Goal: Transaction & Acquisition: Book appointment/travel/reservation

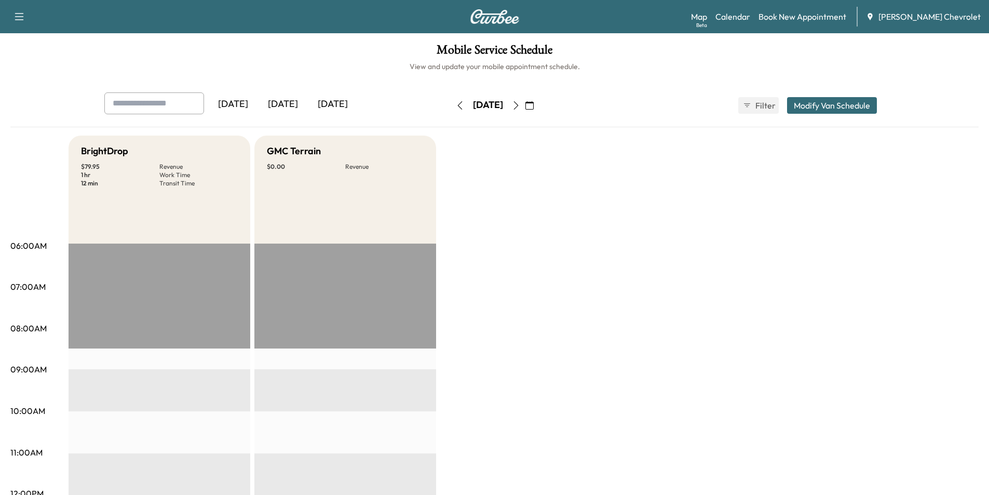
click at [534, 105] on icon "button" at bounding box center [529, 105] width 8 height 8
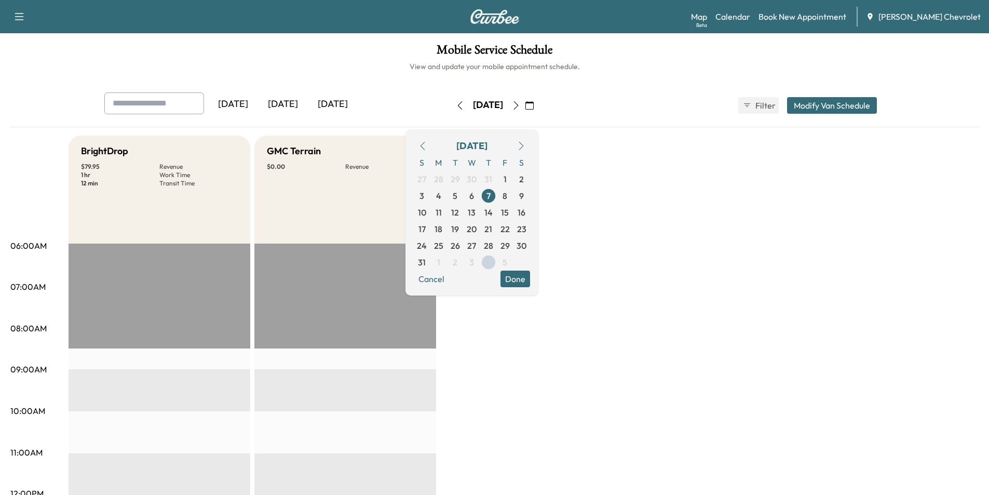
click at [523, 147] on icon "button" at bounding box center [521, 146] width 5 height 8
click at [509, 213] on span "19" at bounding box center [505, 212] width 8 height 12
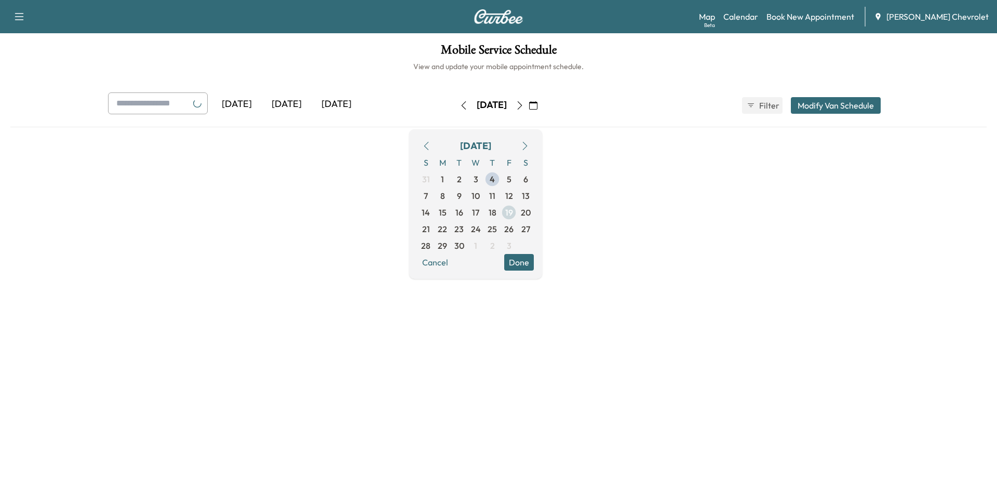
click at [500, 213] on span "18" at bounding box center [492, 212] width 17 height 17
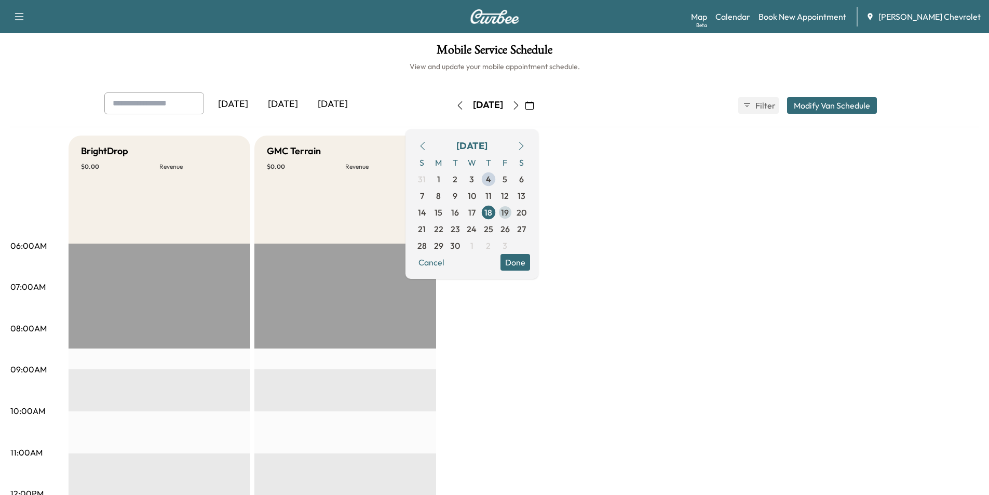
click at [509, 213] on span "19" at bounding box center [505, 212] width 8 height 12
click at [509, 211] on span "19" at bounding box center [505, 212] width 8 height 12
click at [825, 27] on div "Support Log Out Map Beta Calendar Book New Appointment [PERSON_NAME] Chevrolet" at bounding box center [494, 16] width 989 height 33
click at [821, 16] on link "Book New Appointment" at bounding box center [802, 16] width 88 height 12
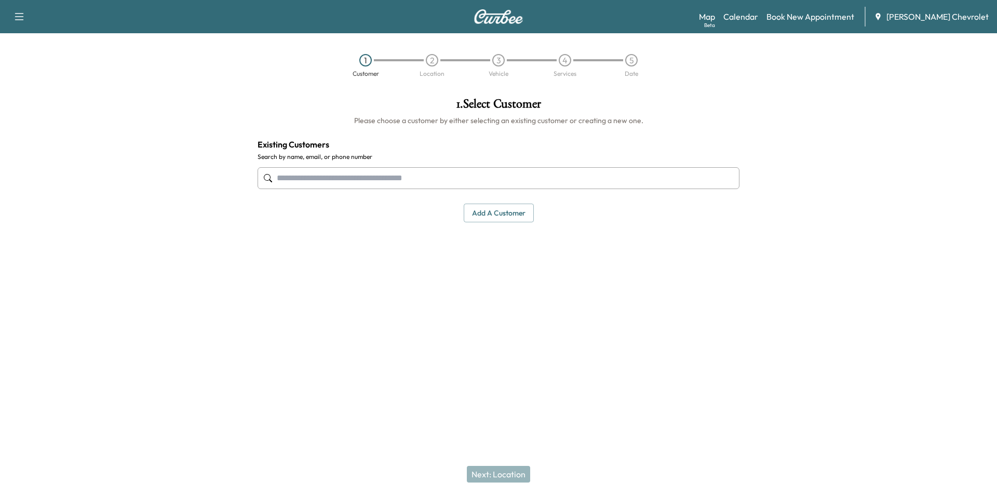
paste input "**********"
type input "**********"
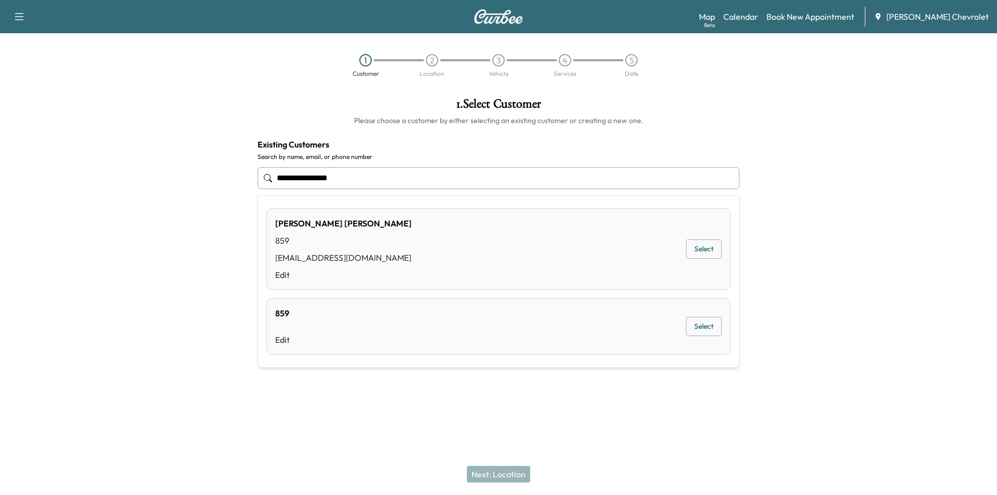
drag, startPoint x: 352, startPoint y: 178, endPoint x: 146, endPoint y: 179, distance: 205.6
click at [146, 179] on div "**********" at bounding box center [498, 213] width 997 height 248
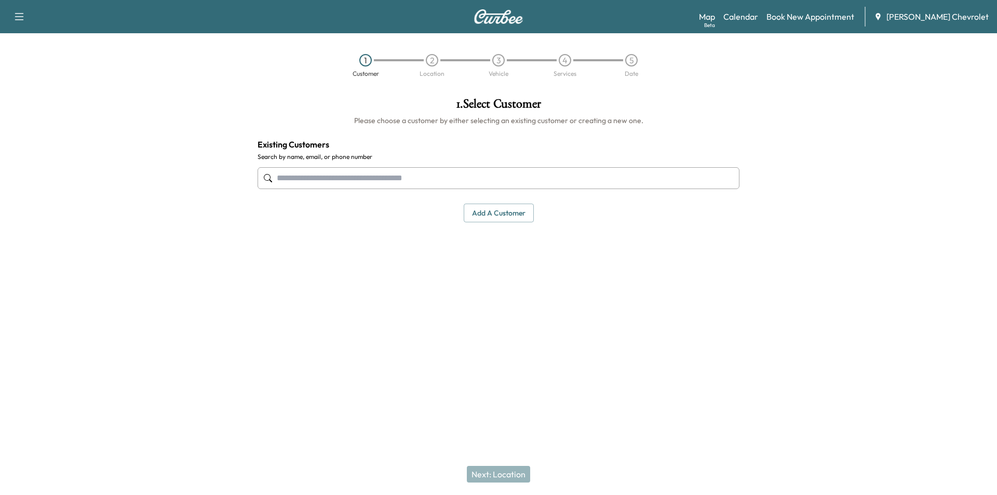
paste input "**********"
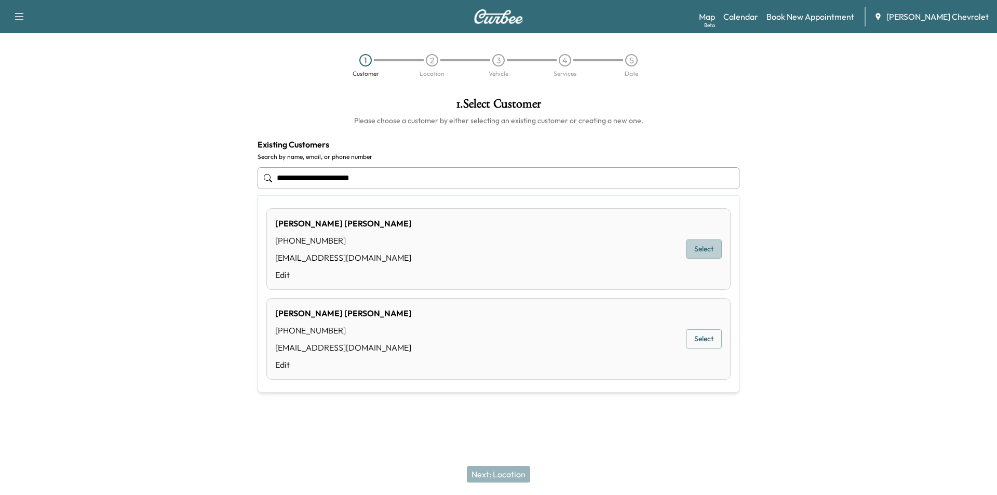
click at [706, 243] on button "Select" at bounding box center [704, 248] width 36 height 19
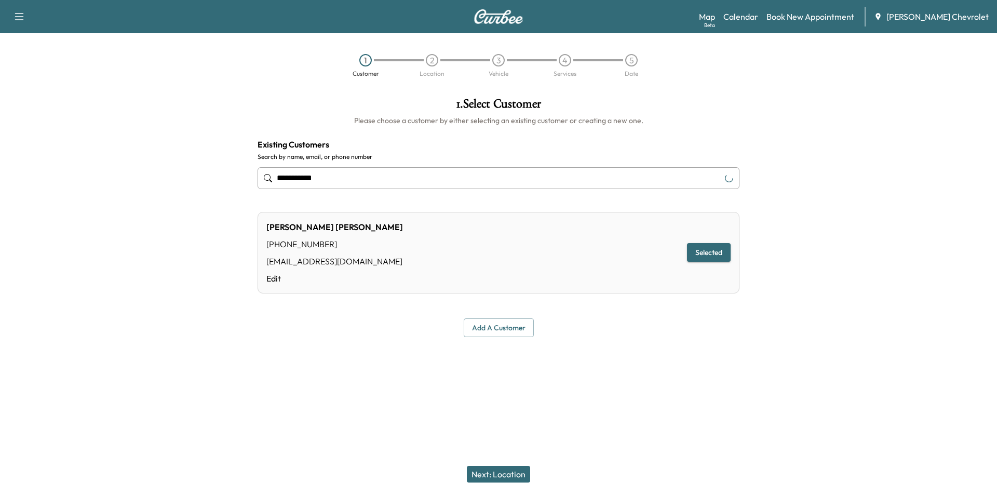
type input "**********"
click at [503, 473] on button "Next: Location" at bounding box center [498, 474] width 63 height 17
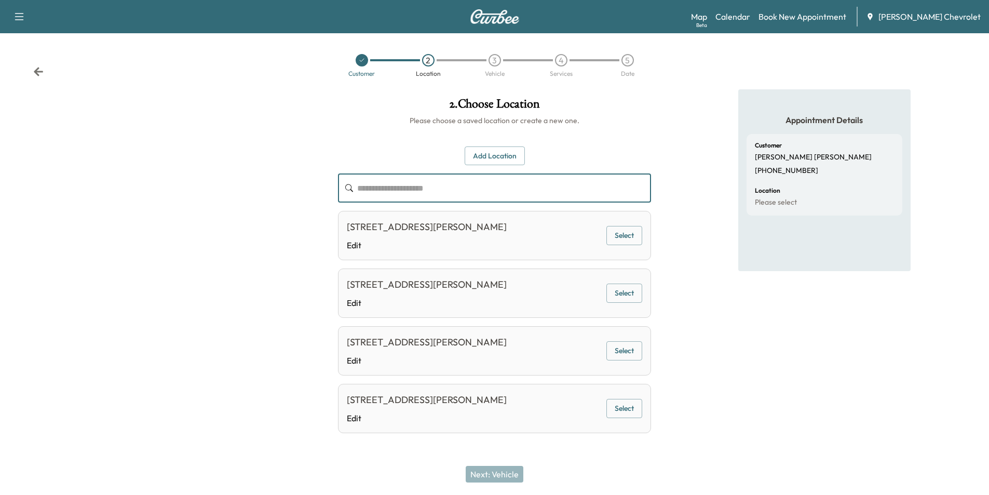
click at [440, 190] on input "text" at bounding box center [504, 187] width 294 height 29
click at [485, 148] on button "Add Location" at bounding box center [495, 155] width 60 height 19
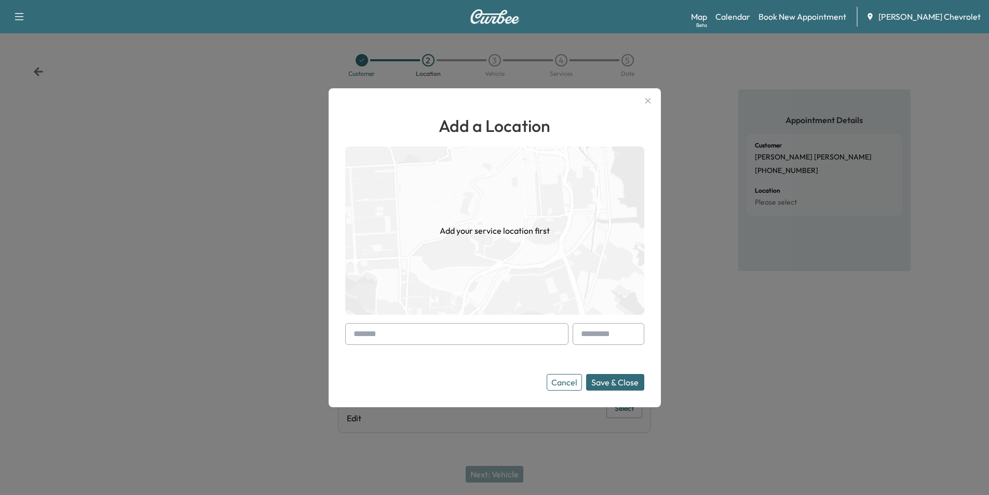
click at [452, 332] on input "text" at bounding box center [456, 334] width 223 height 22
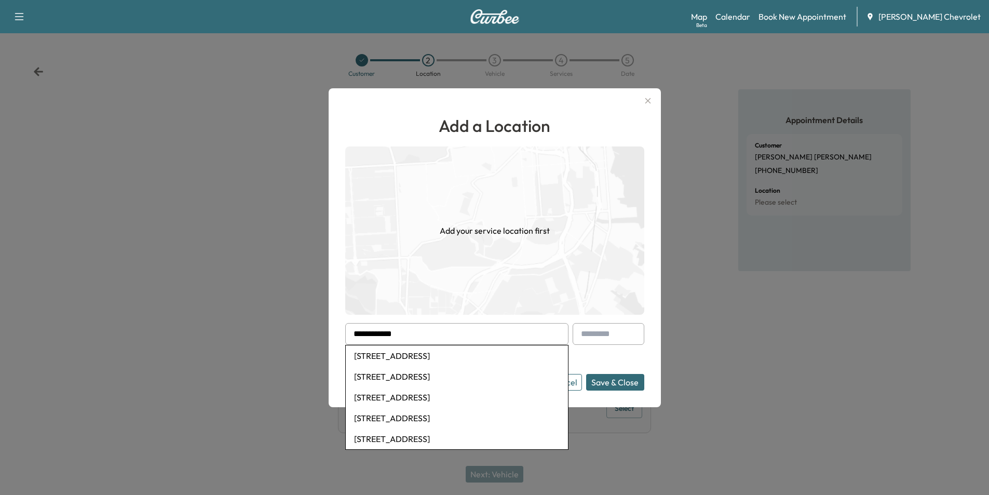
click at [455, 355] on li "[STREET_ADDRESS]" at bounding box center [457, 355] width 222 height 21
type input "**********"
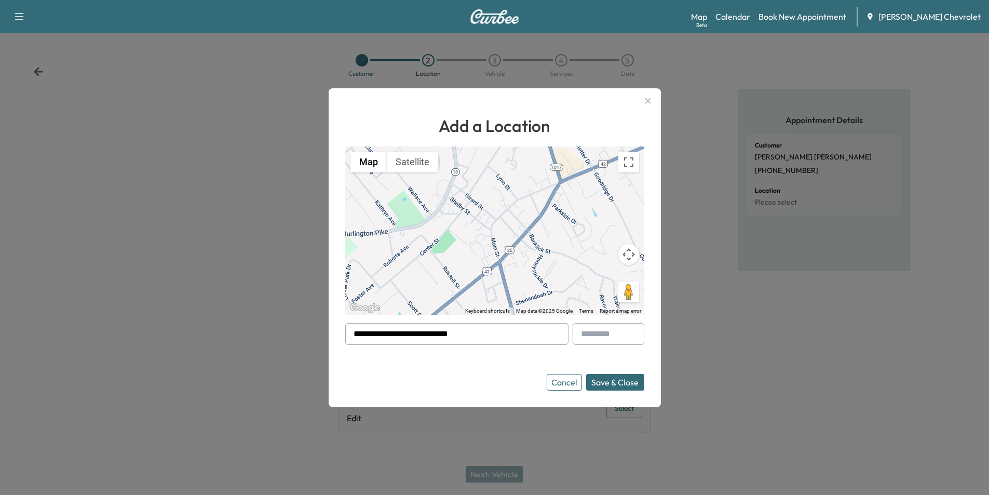
click at [602, 382] on button "Save & Close" at bounding box center [615, 382] width 58 height 17
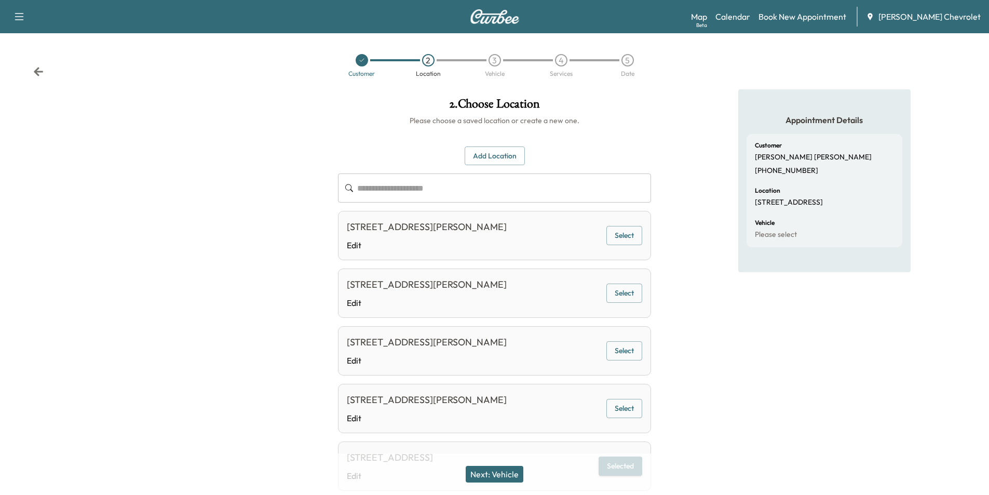
click at [501, 478] on button "Next: Vehicle" at bounding box center [495, 474] width 58 height 17
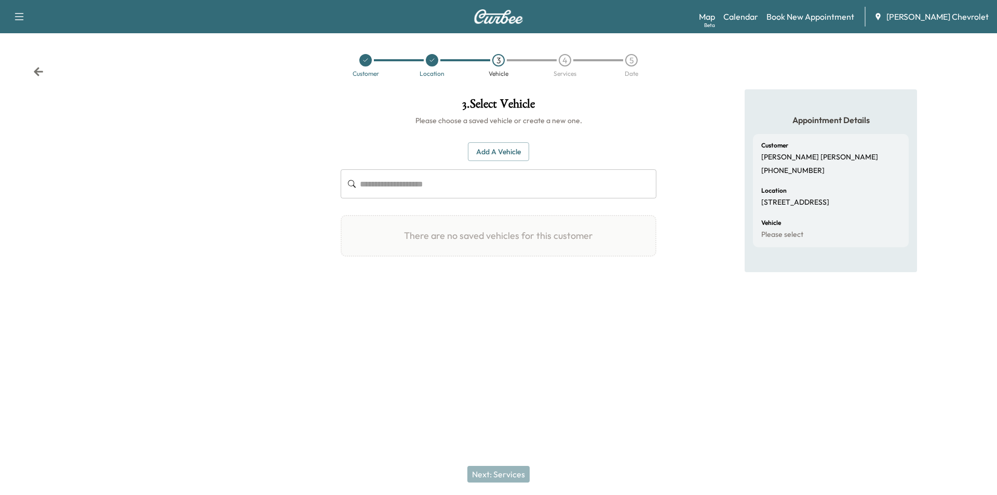
click at [496, 149] on button "Add a Vehicle" at bounding box center [498, 151] width 61 height 19
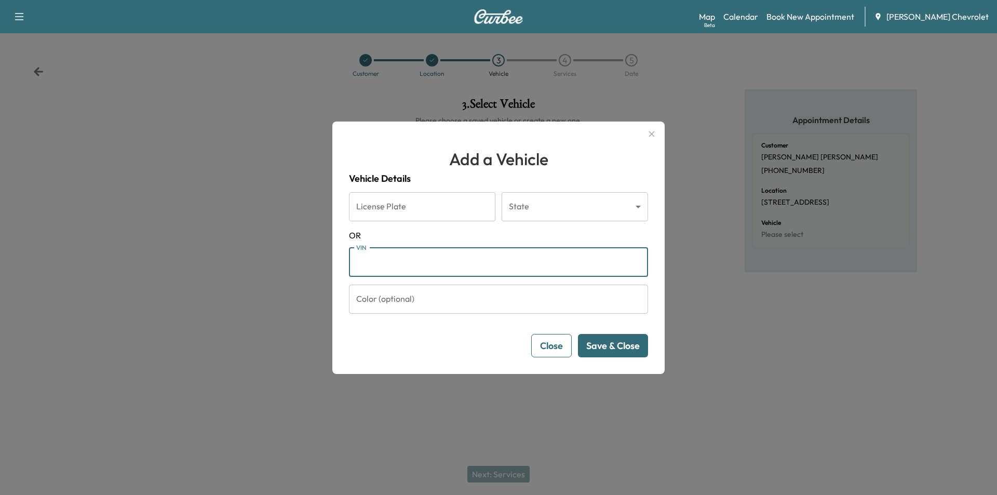
paste input "**********"
type input "**********"
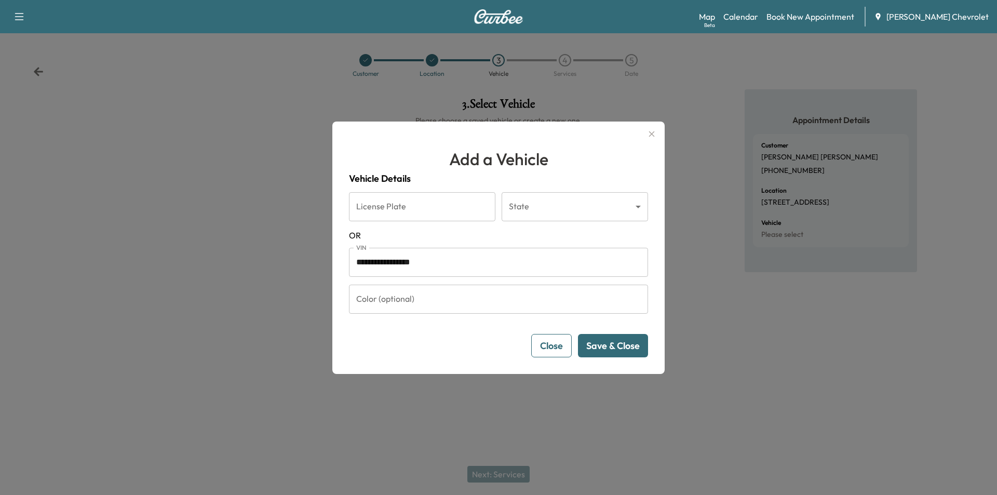
click at [619, 342] on button "Save & Close" at bounding box center [613, 345] width 70 height 23
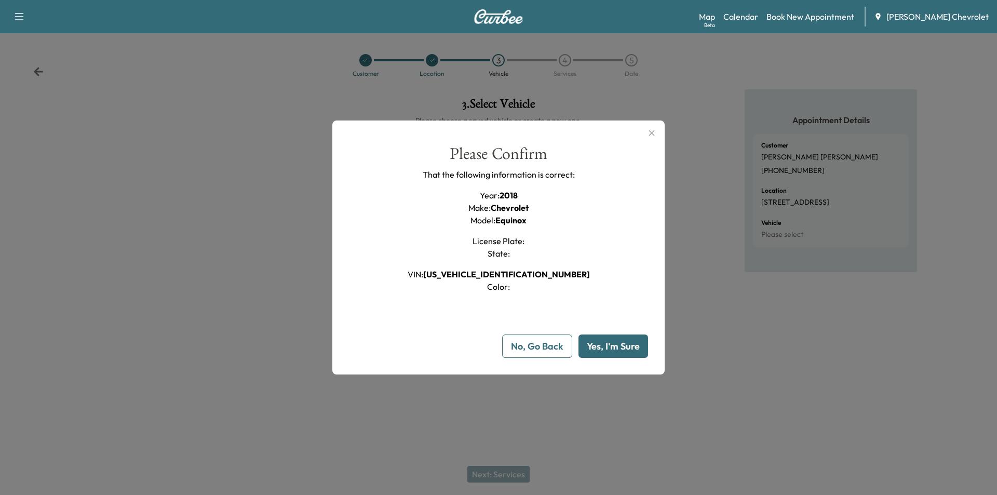
click at [607, 344] on button "Yes, I'm Sure" at bounding box center [613, 345] width 70 height 23
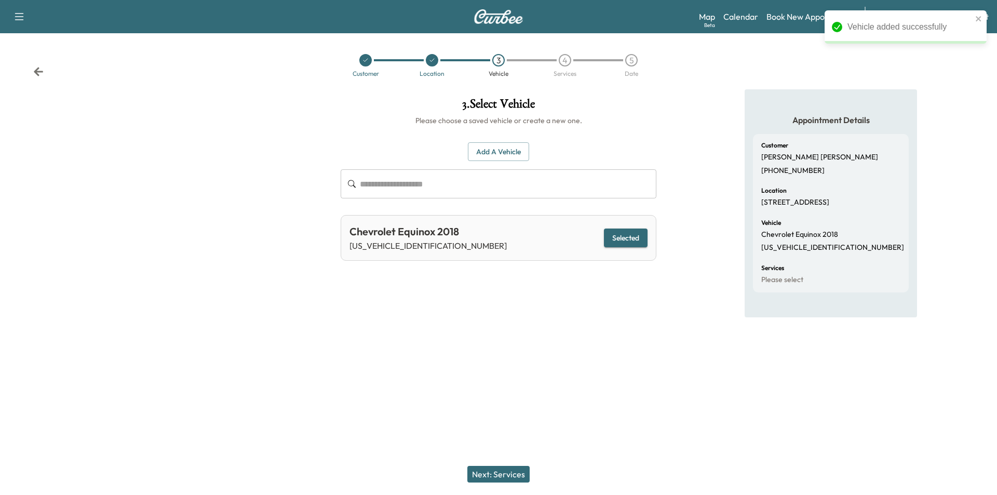
click at [502, 471] on button "Next: Services" at bounding box center [498, 474] width 62 height 17
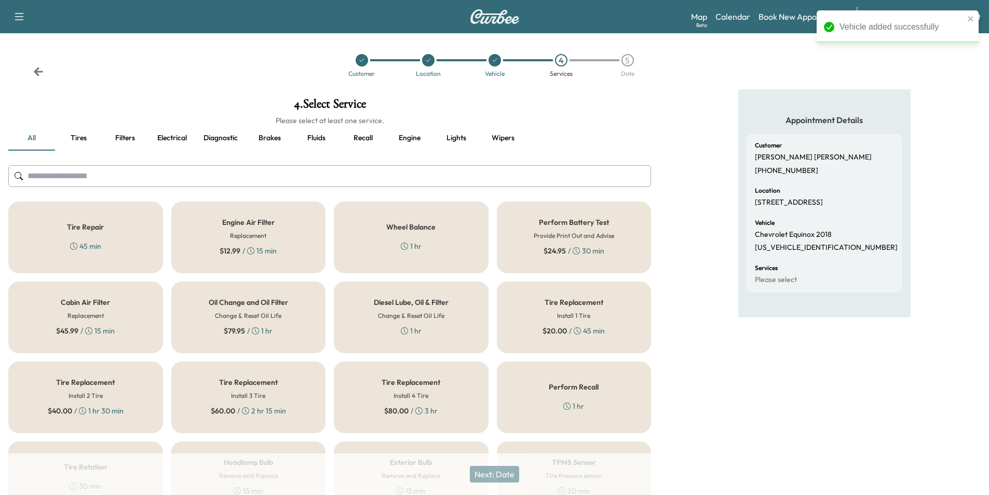
click at [228, 329] on span "$ 79.95" at bounding box center [234, 330] width 21 height 10
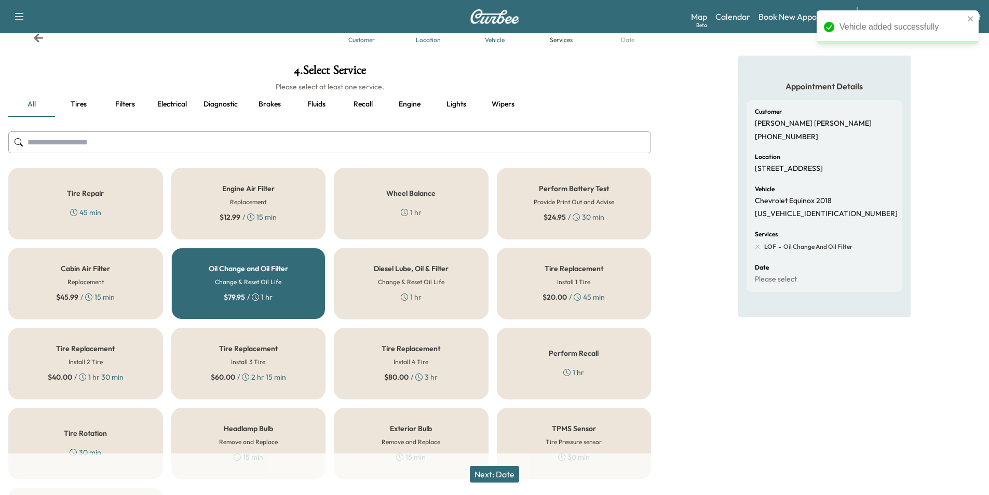
scroll to position [52, 0]
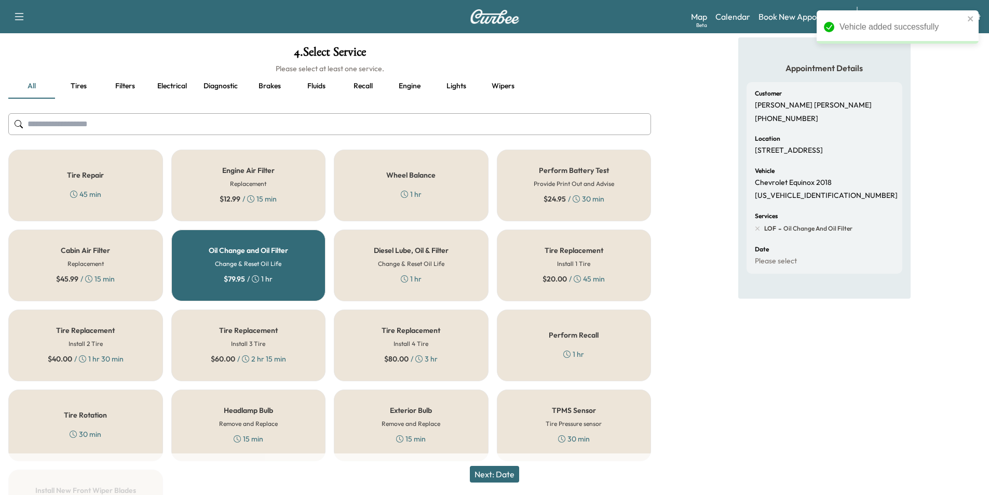
click at [486, 477] on button "Next: Date" at bounding box center [494, 474] width 49 height 17
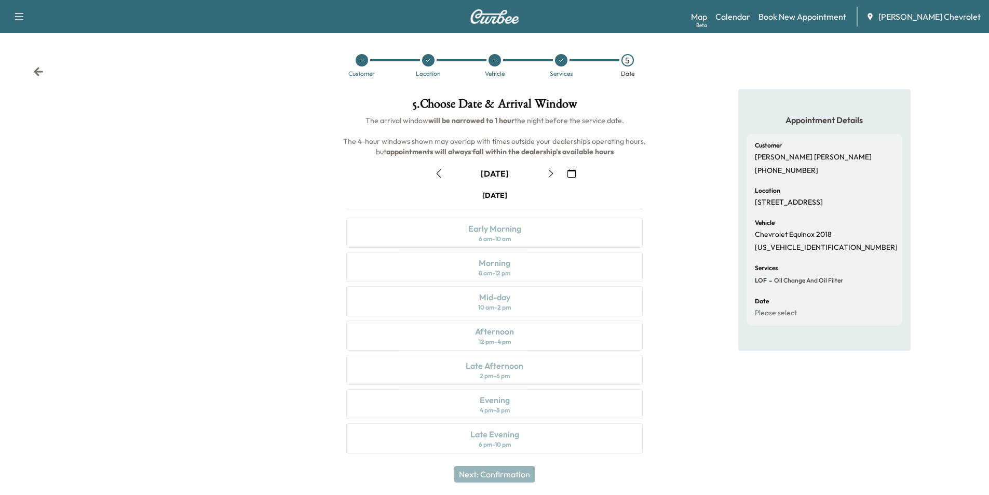
click at [569, 174] on icon "button" at bounding box center [571, 173] width 8 height 8
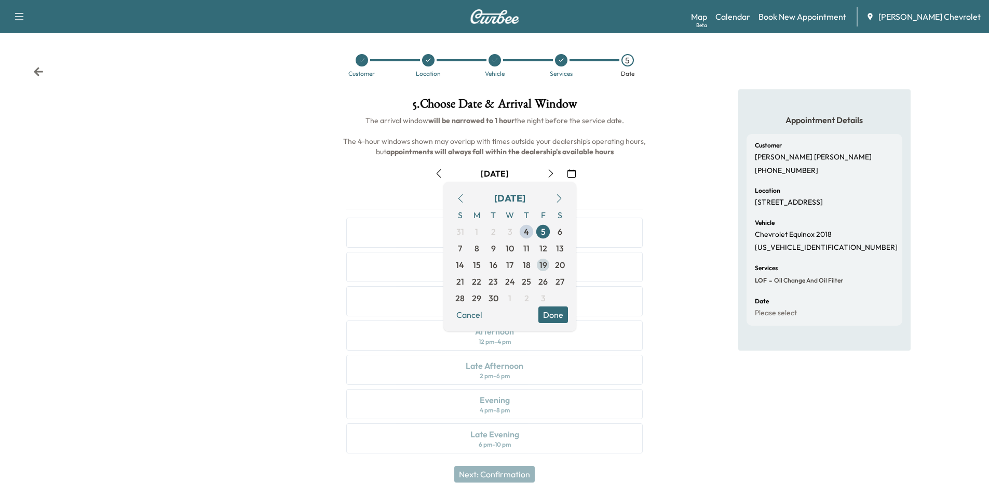
click at [544, 265] on span "19" at bounding box center [543, 264] width 8 height 12
click at [540, 265] on span "19" at bounding box center [543, 264] width 8 height 12
click at [563, 316] on button "Done" at bounding box center [553, 314] width 30 height 17
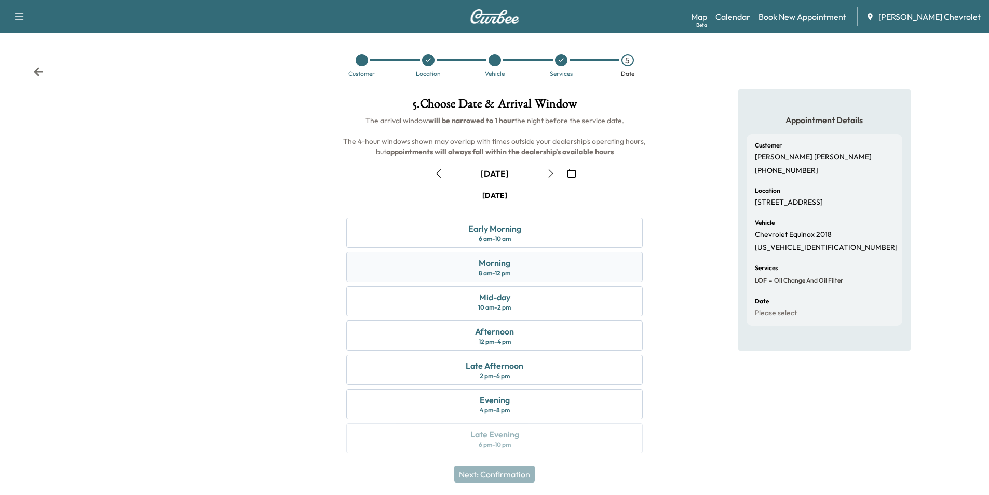
click at [541, 263] on div "Morning 8 am - 12 pm" at bounding box center [494, 267] width 296 height 30
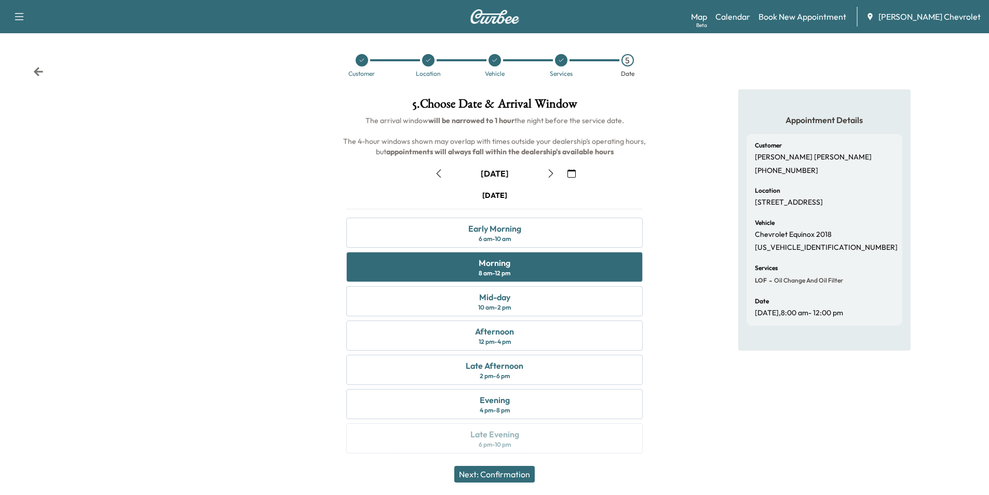
click at [511, 473] on button "Next: Confirmation" at bounding box center [494, 474] width 80 height 17
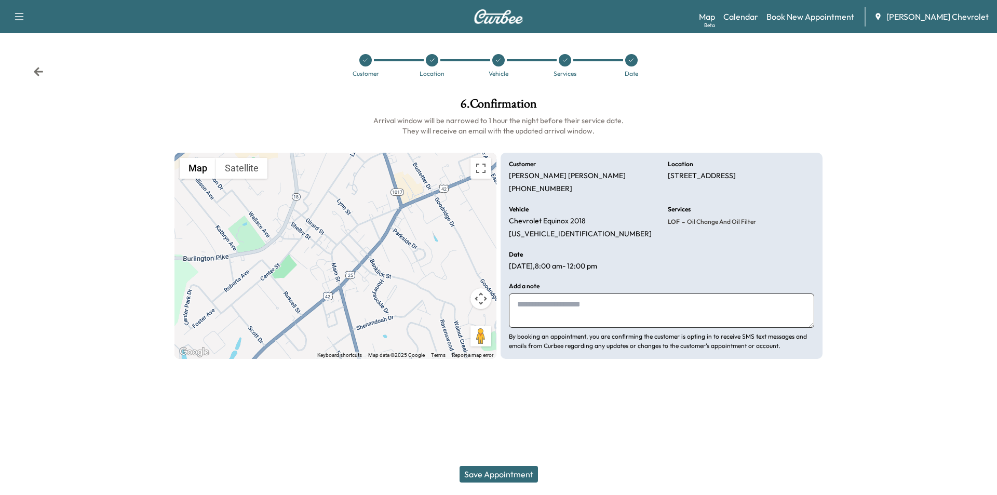
click at [502, 475] on button "Save Appointment" at bounding box center [498, 474] width 78 height 17
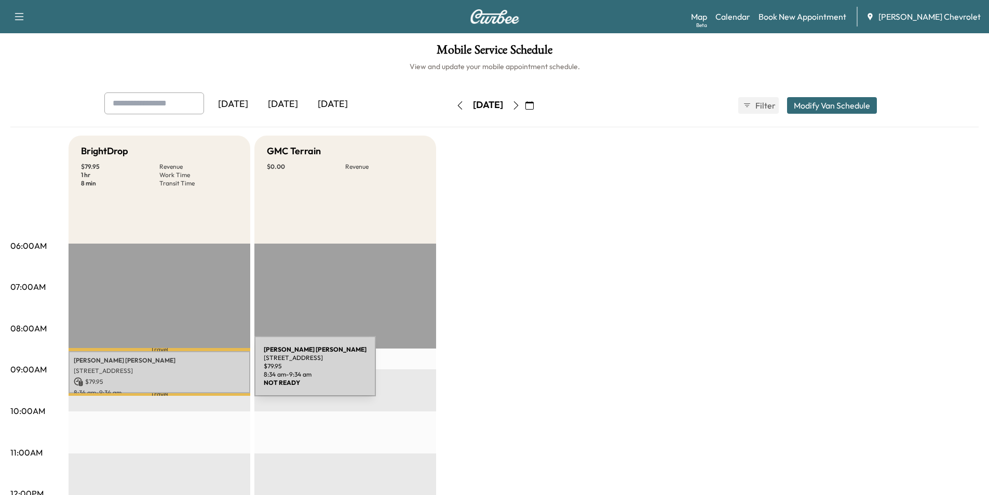
click at [176, 372] on p "[STREET_ADDRESS]" at bounding box center [159, 370] width 171 height 8
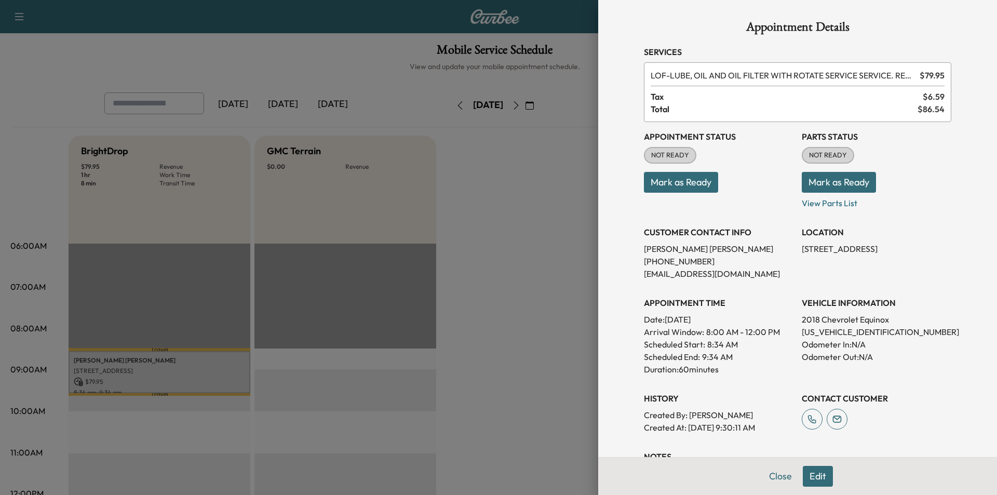
click at [807, 472] on button "Edit" at bounding box center [817, 476] width 30 height 21
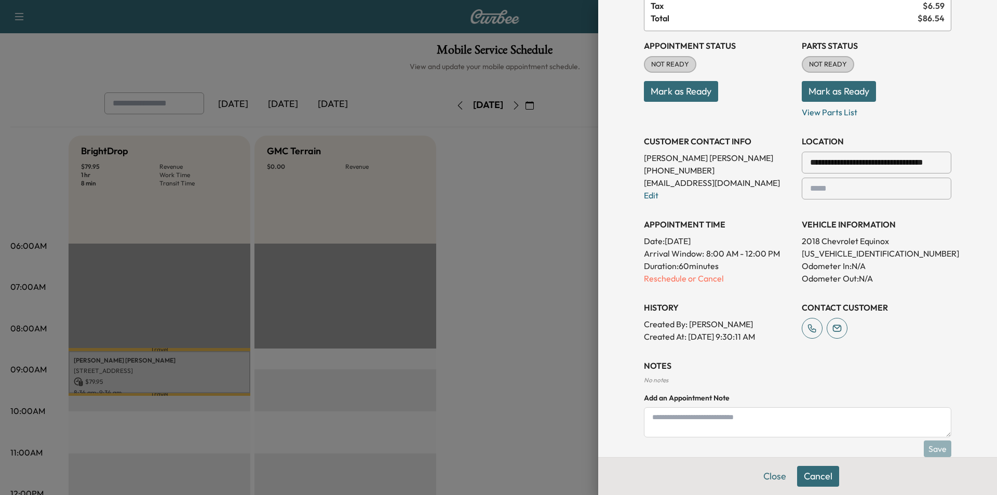
scroll to position [165, 0]
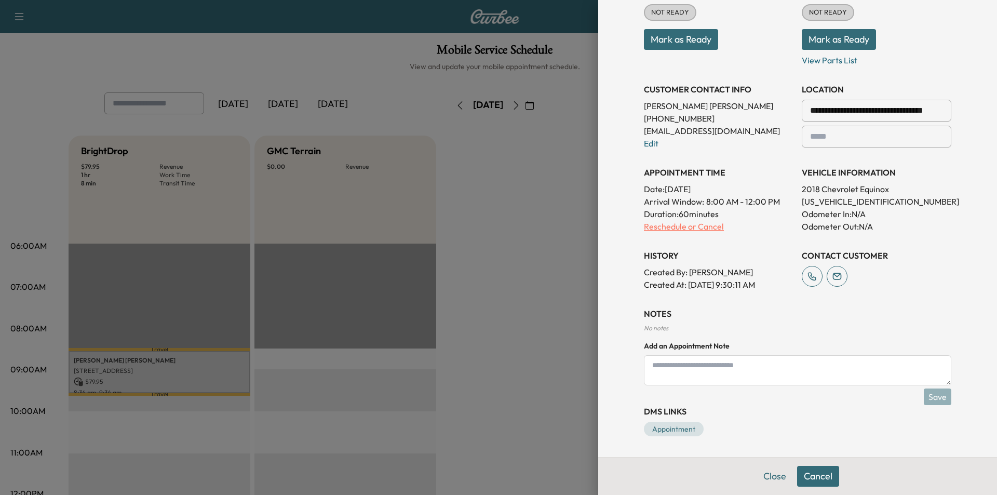
click at [657, 227] on p "Reschedule or Cancel" at bounding box center [718, 226] width 149 height 12
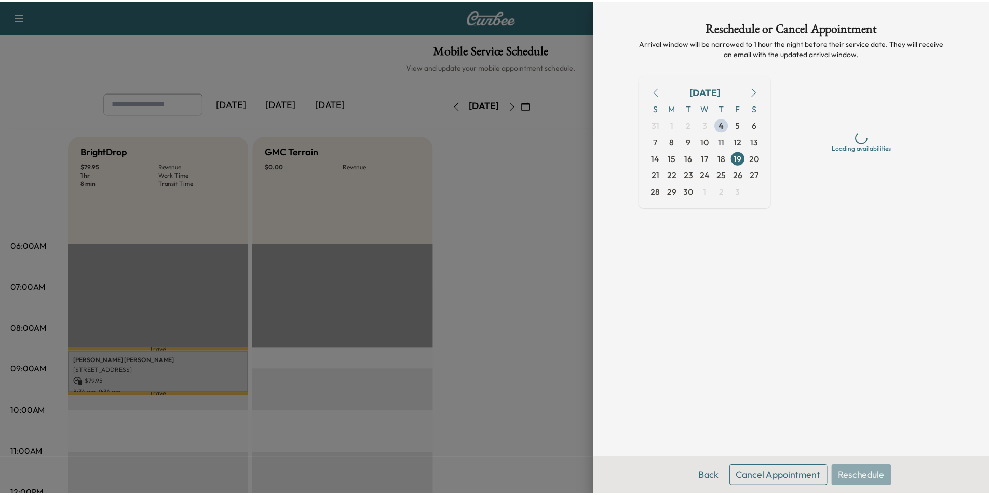
scroll to position [0, 0]
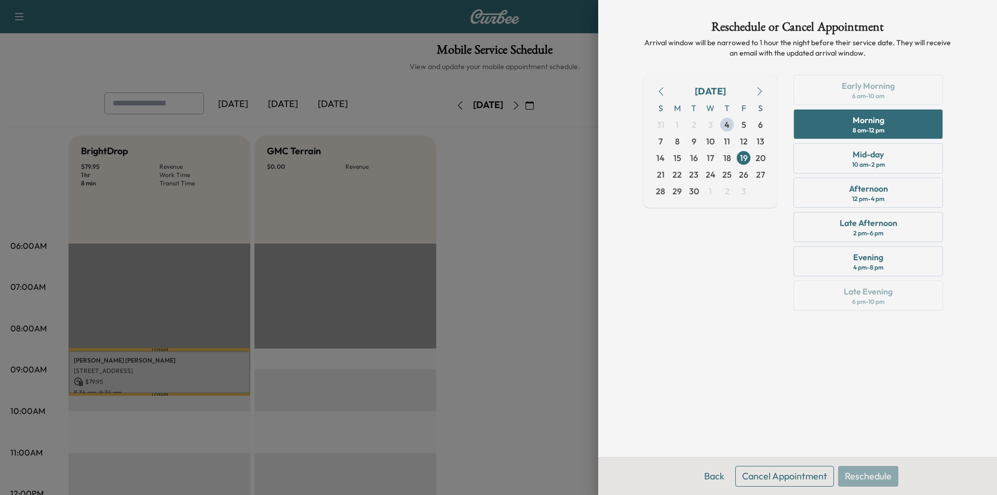
click at [783, 479] on button "Cancel Appointment" at bounding box center [784, 476] width 99 height 21
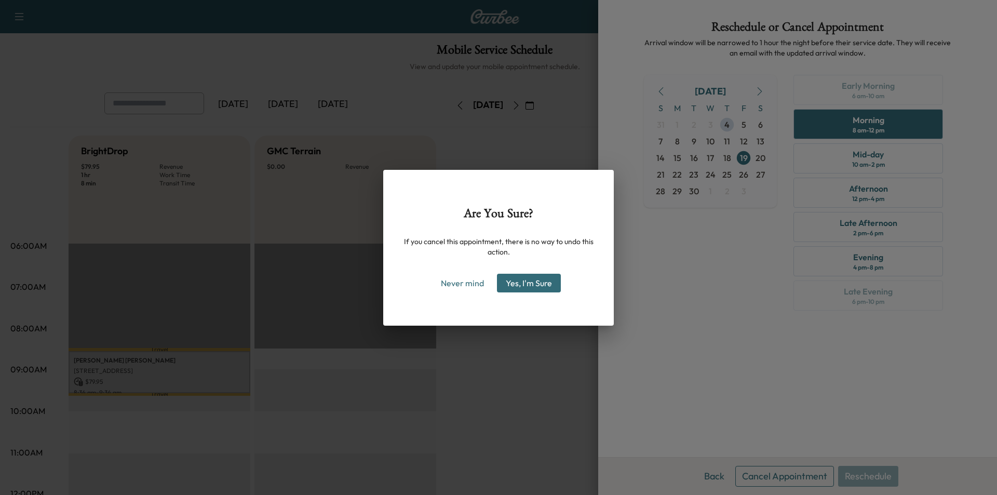
click at [528, 281] on button "Yes, I'm Sure" at bounding box center [529, 283] width 64 height 19
